Goal: Task Accomplishment & Management: Manage account settings

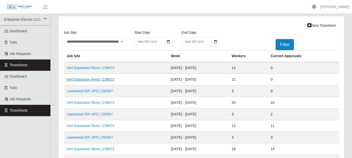
click at [91, 78] on link "Vert Expansion Reno | 239073" at bounding box center [91, 79] width 48 height 4
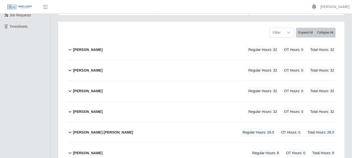
scroll to position [112, 0]
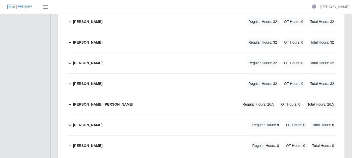
click at [70, 101] on icon at bounding box center [70, 104] width 6 height 6
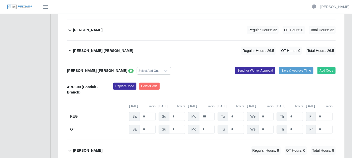
scroll to position [168, 0]
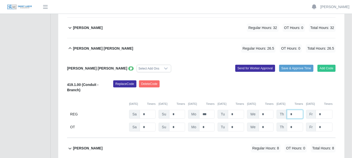
click at [295, 110] on input "*" at bounding box center [295, 114] width 16 height 9
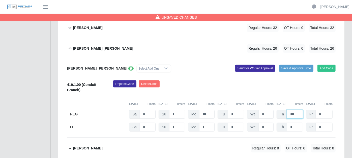
type input "***"
click at [269, 110] on input "*" at bounding box center [266, 114] width 15 height 9
type input "***"
click at [130, 67] on icon at bounding box center [131, 68] width 2 height 3
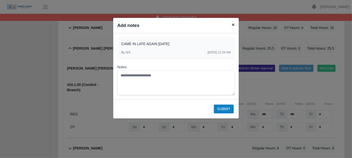
click at [233, 24] on span "×" at bounding box center [233, 25] width 3 height 6
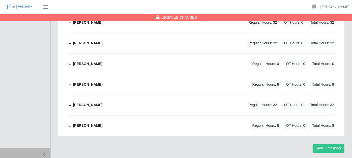
scroll to position [503, 0]
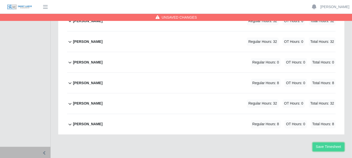
click at [336, 143] on button "Save Timesheet" at bounding box center [329, 147] width 32 height 9
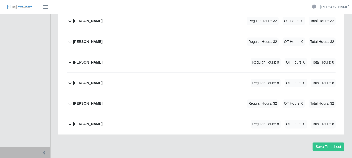
click at [78, 39] on b "Raymond Lueg" at bounding box center [88, 41] width 30 height 5
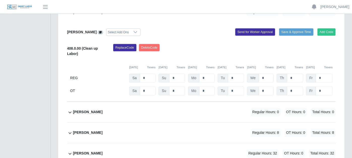
scroll to position [526, 0]
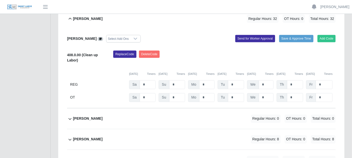
click at [146, 93] on div "Raymond Lueg Select Add Ons Add Code Save & Approve Time Send for Worker Approv…" at bounding box center [201, 69] width 269 height 80
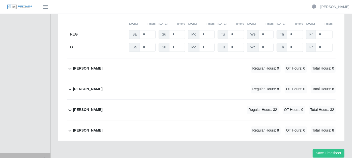
scroll to position [582, 0]
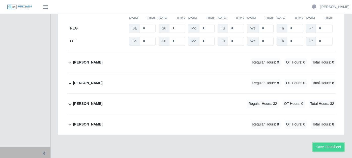
click at [331, 143] on button "Save Timesheet" at bounding box center [329, 147] width 32 height 9
click at [332, 143] on button "Save Timesheet" at bounding box center [329, 147] width 32 height 9
